Goal: Use online tool/utility: Use online tool/utility

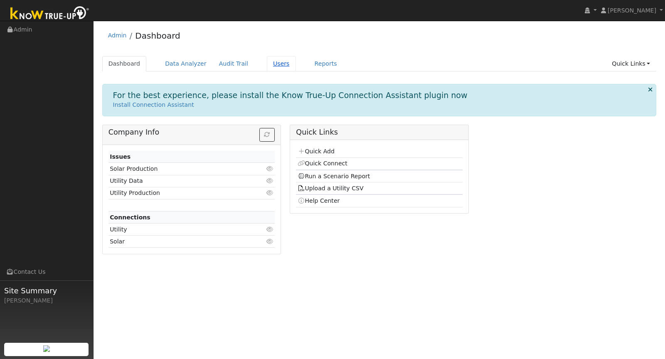
click at [267, 65] on link "Users" at bounding box center [281, 63] width 29 height 15
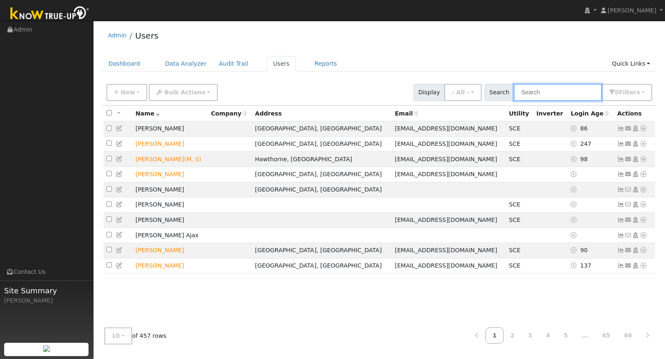
click at [548, 94] on input "text" at bounding box center [558, 92] width 88 height 17
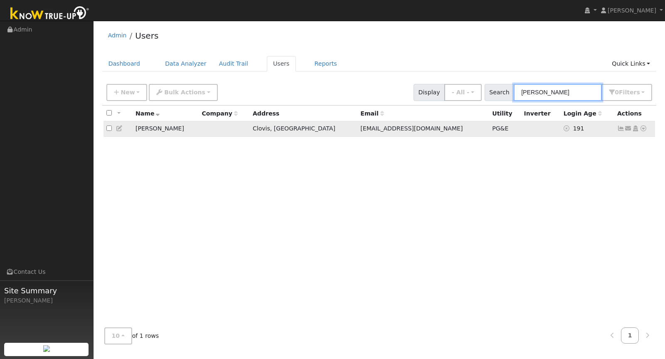
type input "[PERSON_NAME]"
click at [644, 129] on icon at bounding box center [643, 129] width 7 height 6
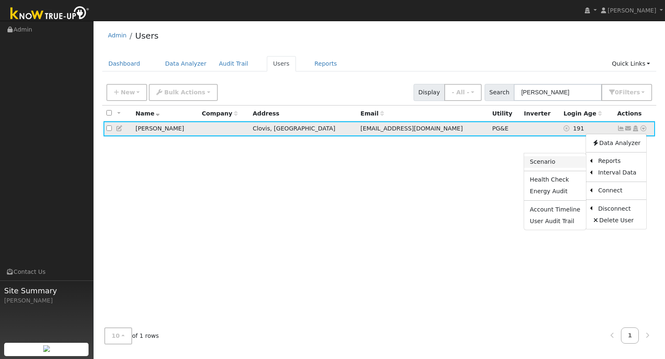
click at [557, 165] on link "Scenario" at bounding box center [555, 162] width 62 height 12
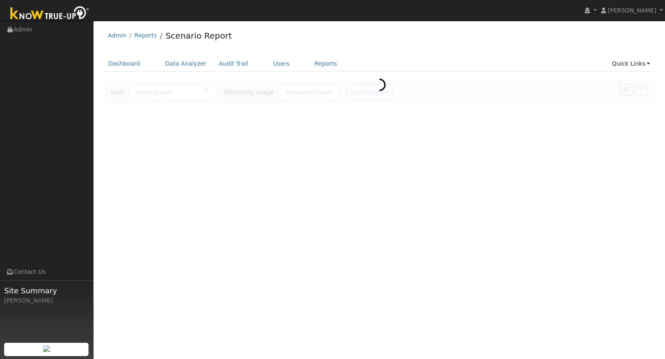
type input "[PERSON_NAME]"
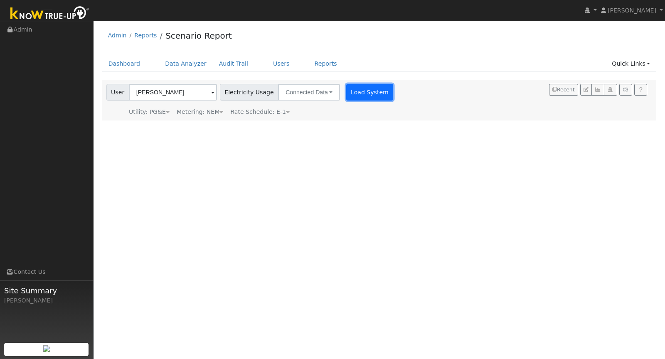
click at [358, 93] on button "Load System" at bounding box center [369, 92] width 47 height 17
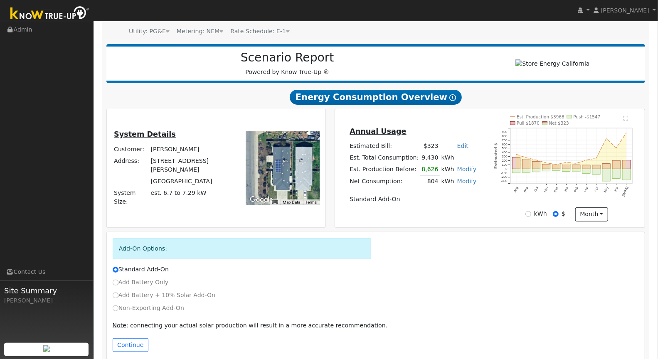
scroll to position [93, 0]
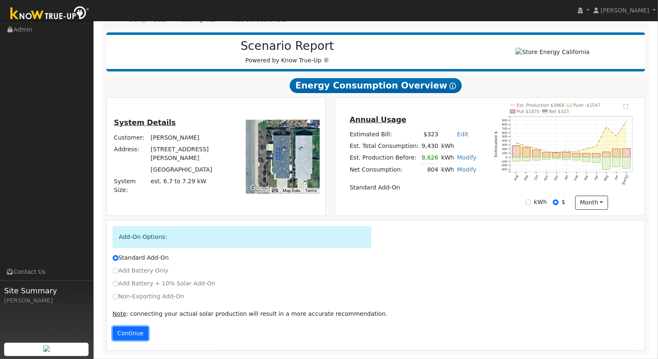
click at [135, 333] on button "Continue" at bounding box center [131, 334] width 36 height 14
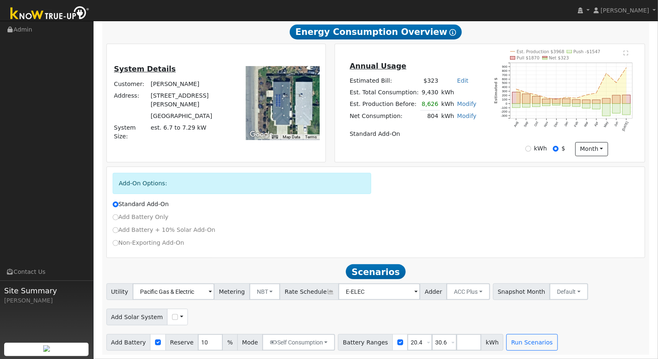
scroll to position [148, 0]
click at [172, 319] on input "checkbox" at bounding box center [175, 317] width 6 height 6
checkbox input "true"
click at [412, 343] on input "20.4" at bounding box center [419, 342] width 25 height 17
type input "30.6"
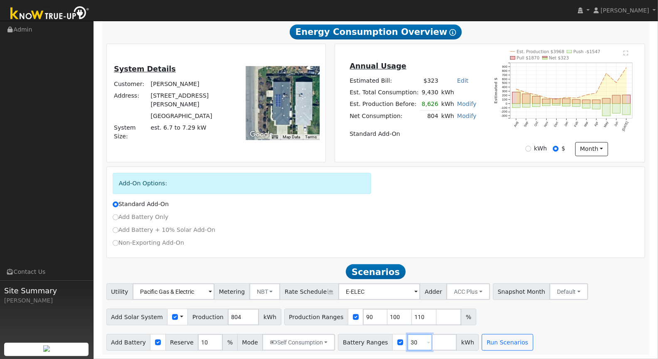
type input "3"
type input "24"
click at [515, 342] on button "Run Scenarios" at bounding box center [507, 342] width 51 height 17
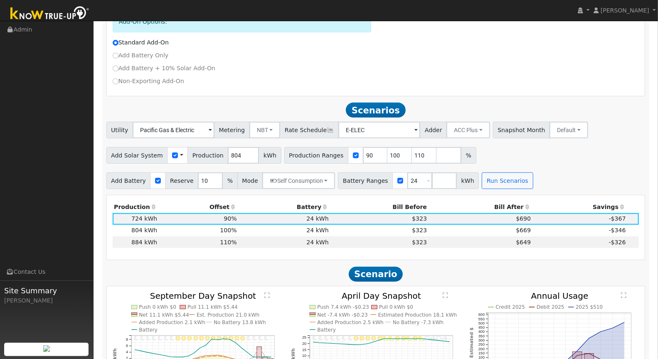
scroll to position [306, 0]
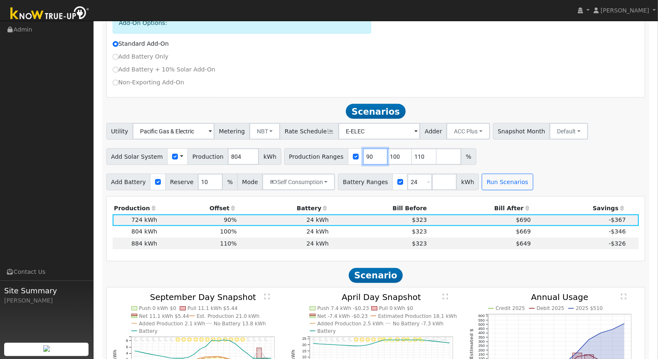
click at [363, 159] on input "90" at bounding box center [375, 156] width 25 height 17
type input "100"
type input "110"
type input "1"
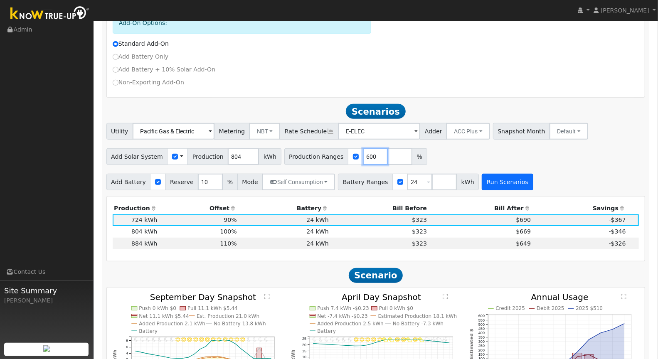
type input "600"
click at [503, 184] on button "Run Scenarios" at bounding box center [507, 182] width 51 height 17
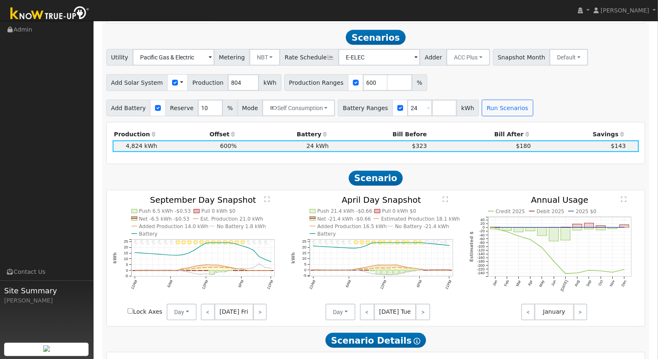
scroll to position [387, 0]
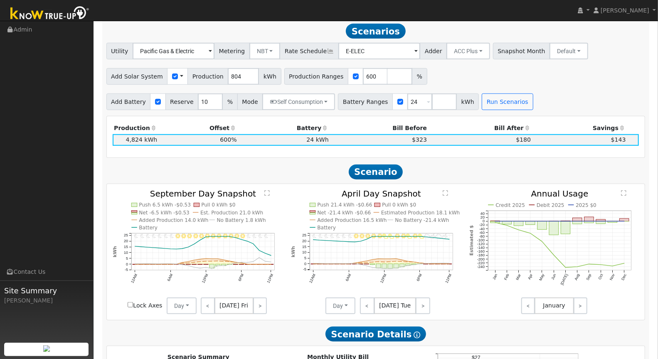
click at [558, 190] on div "11PM - undefined 10PM - Clear 9PM - Clear 8PM - Clear 7PM - Clear 6PM - Clear 5…" at bounding box center [376, 252] width 538 height 136
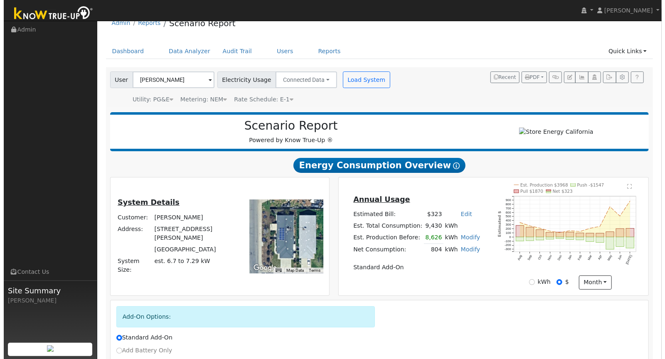
scroll to position [0, 0]
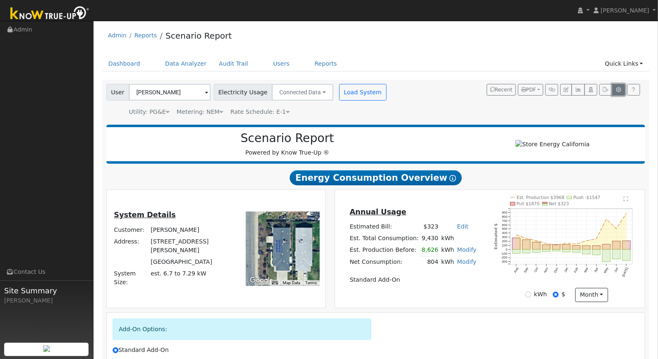
click at [620, 91] on icon "button" at bounding box center [619, 89] width 6 height 5
type input "20.4"
type input "30.6"
type input "10"
type input "12"
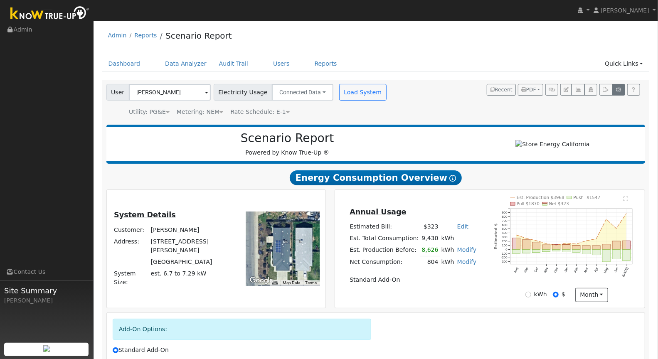
type input "14.4"
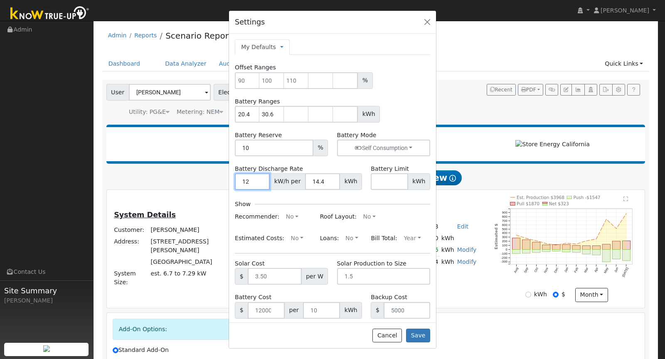
drag, startPoint x: 249, startPoint y: 180, endPoint x: 241, endPoint y: 180, distance: 8.3
click at [241, 180] on input "12" at bounding box center [252, 181] width 35 height 17
type input "7.6"
click at [320, 185] on input "14.4" at bounding box center [322, 181] width 35 height 17
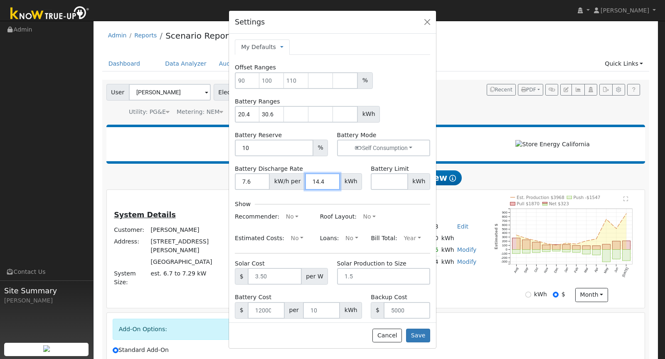
drag, startPoint x: 310, startPoint y: 181, endPoint x: 327, endPoint y: 182, distance: 16.2
click at [327, 182] on input "14.4" at bounding box center [322, 181] width 35 height 17
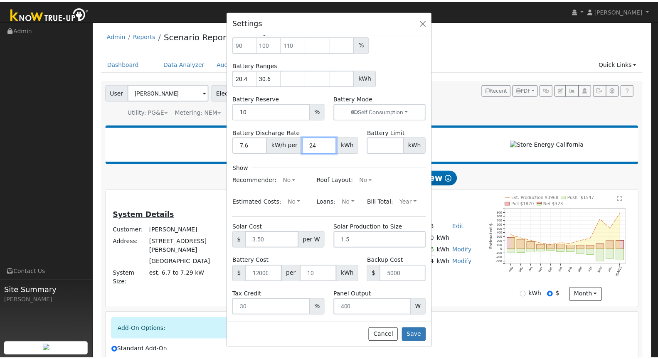
scroll to position [42, 0]
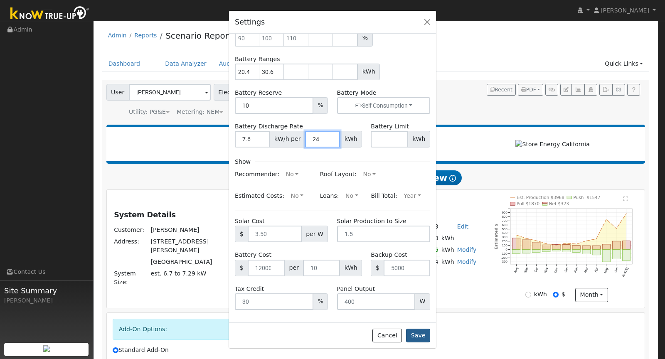
type input "24"
click at [419, 338] on button "Save" at bounding box center [418, 336] width 24 height 14
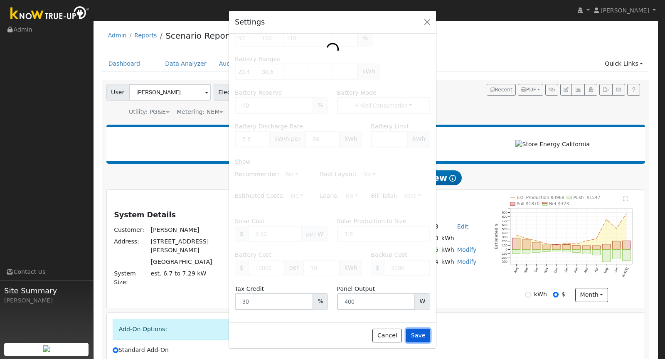
type input "20.4"
type input "90"
type input "30.6"
type input "100"
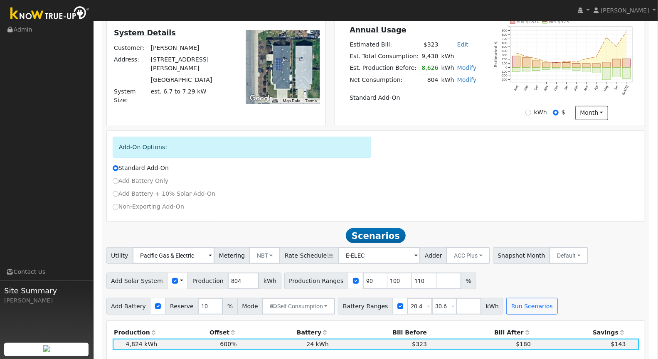
scroll to position [217, 0]
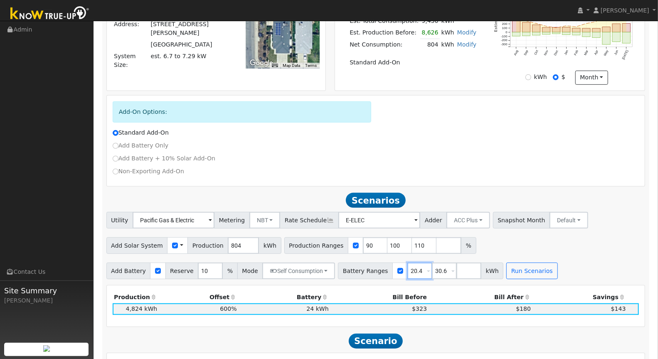
click at [407, 269] on input "20.4" at bounding box center [419, 271] width 25 height 17
click at [407, 270] on input "20.4" at bounding box center [419, 271] width 25 height 17
type input "30.6"
type input "3"
type input "24"
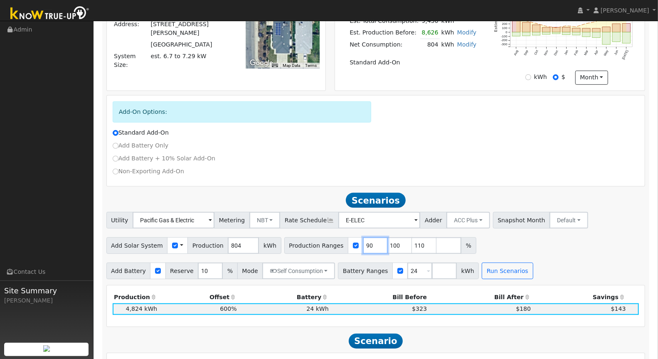
click at [365, 247] on input "90" at bounding box center [375, 245] width 25 height 17
type input "100"
type input "110"
type input "1"
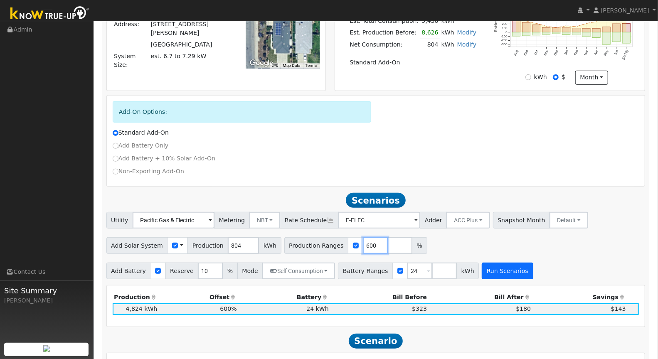
type input "600"
click at [517, 273] on button "Run Scenarios" at bounding box center [507, 271] width 51 height 17
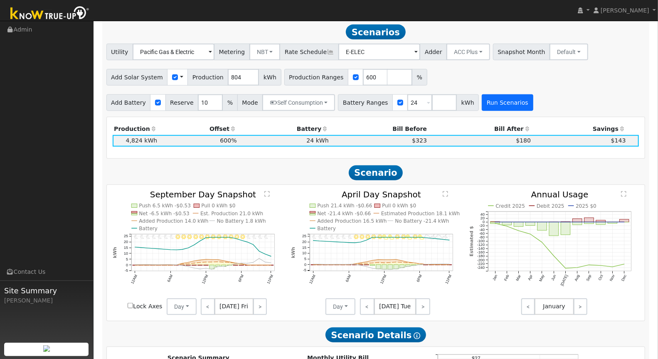
scroll to position [387, 0]
